Goal: Navigation & Orientation: Find specific page/section

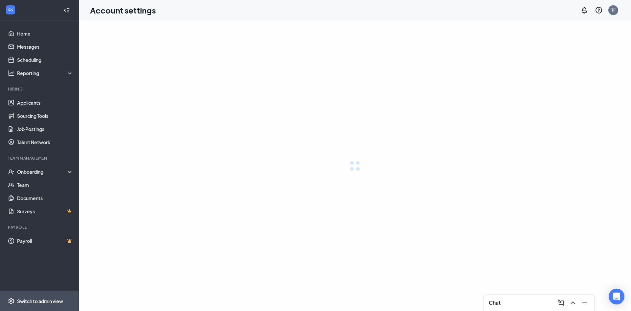
drag, startPoint x: 62, startPoint y: 298, endPoint x: 43, endPoint y: 295, distance: 19.2
click at [62, 298] on div "Switch to admin view" at bounding box center [40, 301] width 46 height 7
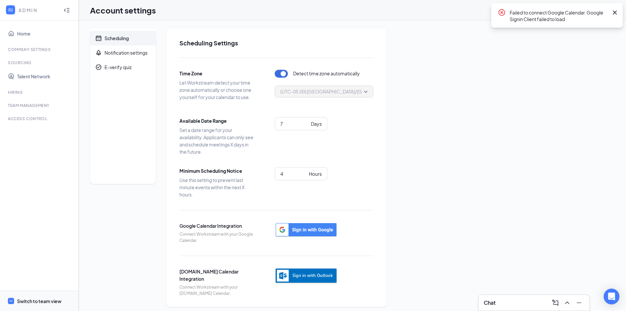
click at [39, 301] on div "Switch to team view" at bounding box center [39, 301] width 44 height 7
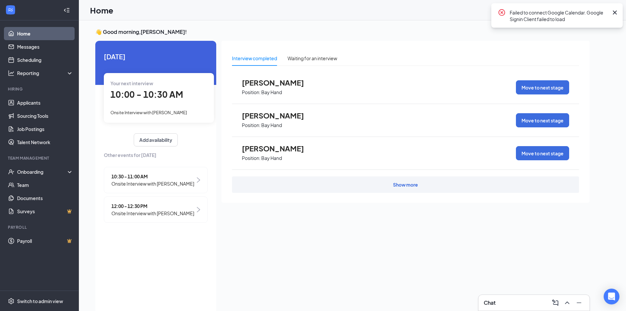
click at [618, 11] on icon "Cross" at bounding box center [615, 13] width 8 height 8
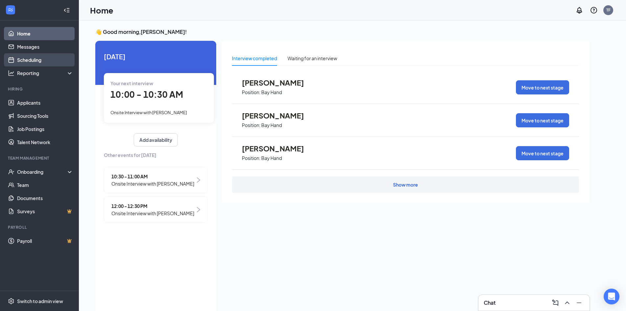
click at [44, 58] on link "Scheduling" at bounding box center [45, 59] width 56 height 13
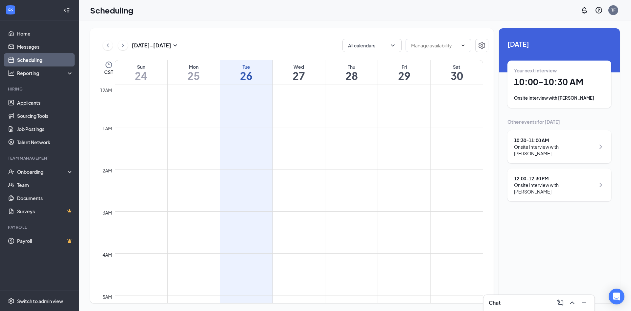
scroll to position [323, 0]
